Goal: Task Accomplishment & Management: Manage account settings

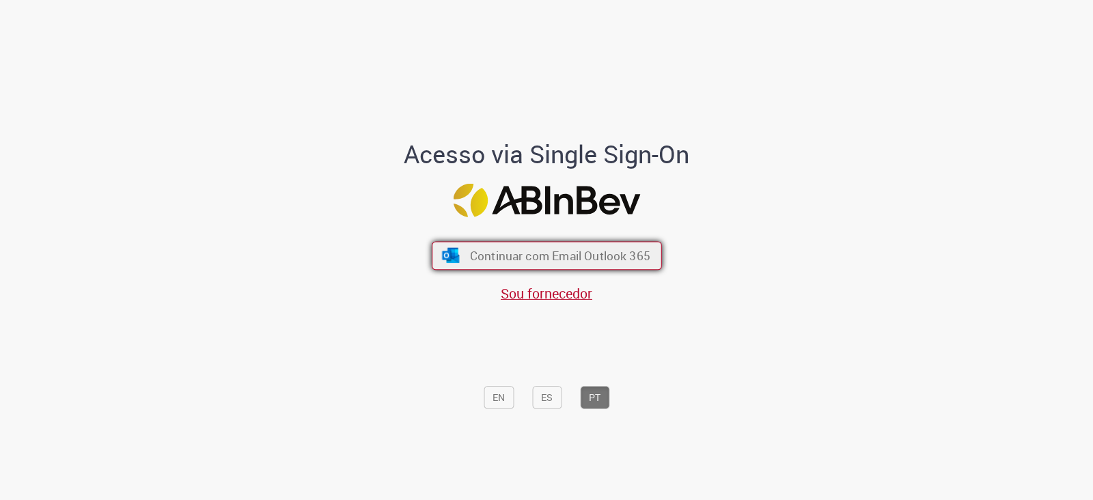
click at [509, 254] on span "Continuar com Email Outlook 365" at bounding box center [559, 256] width 180 height 16
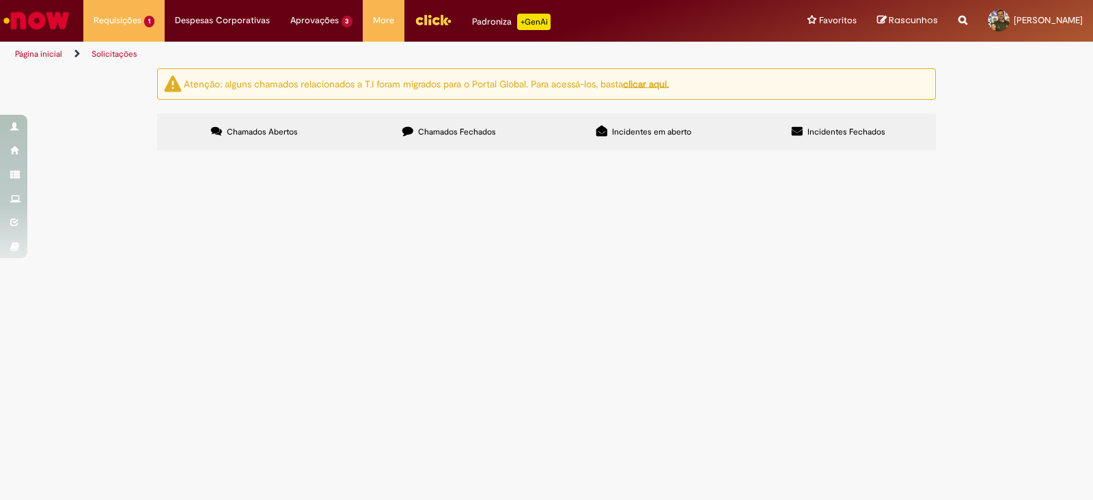
click at [0, 0] on span "R13577690" at bounding box center [0, 0] width 0 height 0
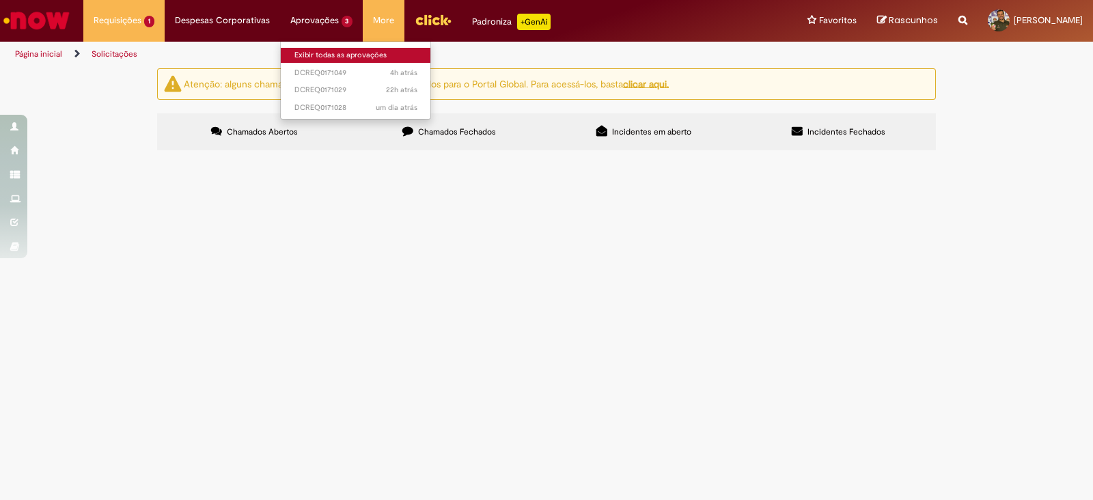
click at [307, 53] on link "Exibir todas as aprovações" at bounding box center [356, 55] width 150 height 15
